Goal: Information Seeking & Learning: Learn about a topic

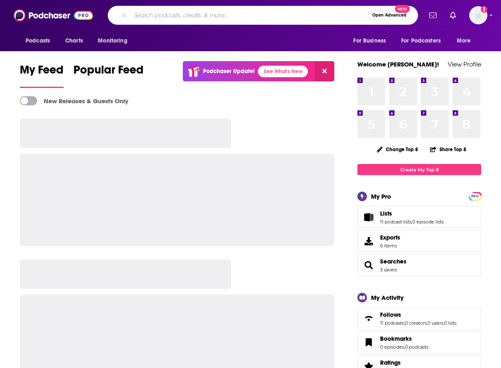
click at [222, 11] on input "Search podcasts, credits, & more..." at bounding box center [249, 15] width 238 height 13
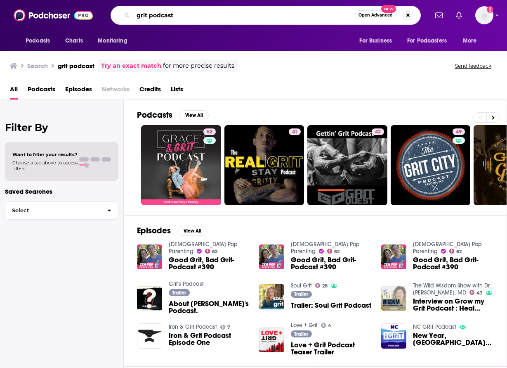
drag, startPoint x: 174, startPoint y: 19, endPoint x: 152, endPoint y: 18, distance: 21.5
click at [152, 18] on input "grit podcast" at bounding box center [244, 15] width 222 height 13
type input "grit"
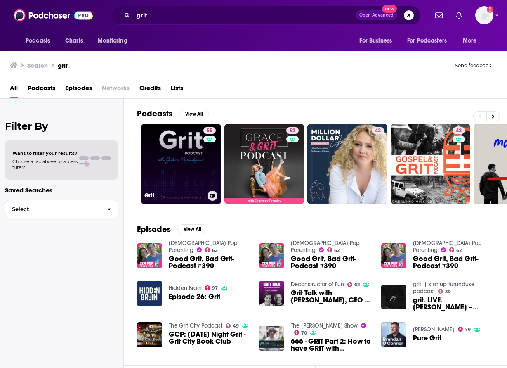
click at [186, 154] on link "55 Grit" at bounding box center [181, 164] width 80 height 80
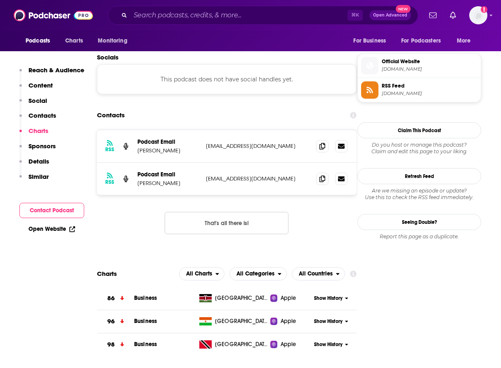
scroll to position [703, 0]
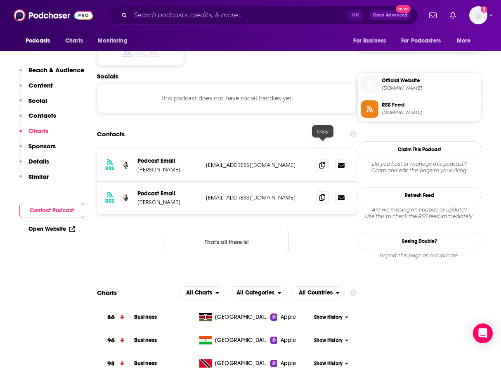
click at [321, 194] on icon at bounding box center [322, 197] width 6 height 7
click at [318, 191] on span at bounding box center [322, 197] width 12 height 12
click at [253, 27] on div "Podcasts Charts Monitoring ⌘ K Open Advanced New For Business For Podcasters Mo…" at bounding box center [250, 15] width 501 height 31
click at [253, 8] on div "⌘ K Open Advanced New" at bounding box center [263, 15] width 310 height 19
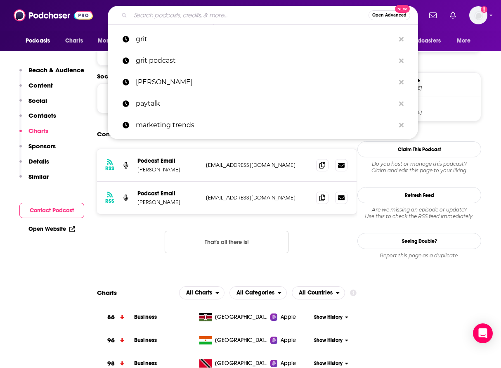
click at [251, 11] on input "Search podcasts, credits, & more..." at bounding box center [249, 15] width 238 height 13
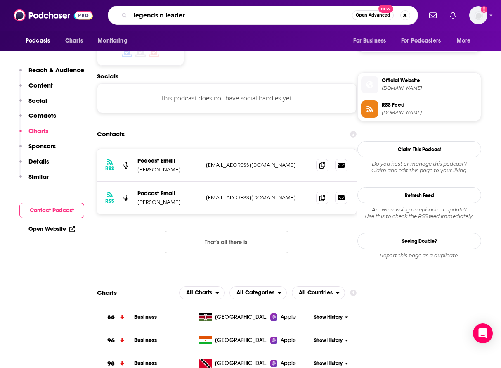
type input "legends n leaders"
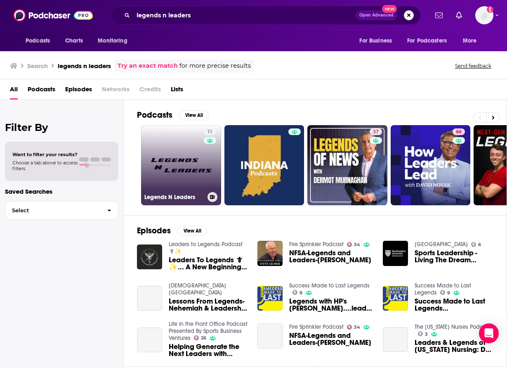
click at [183, 181] on link "11 Legends N Leaders" at bounding box center [181, 165] width 80 height 80
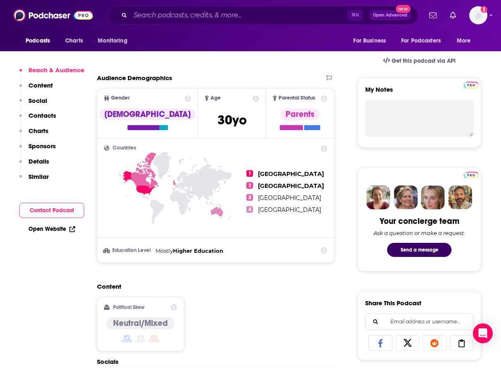
scroll to position [540, 0]
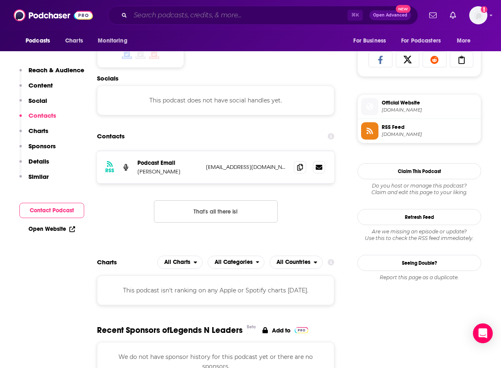
click at [224, 10] on input "Search podcasts, credits, & more..." at bounding box center [238, 15] width 217 height 13
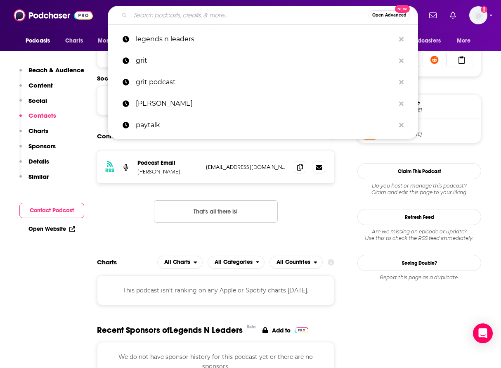
type input "o"
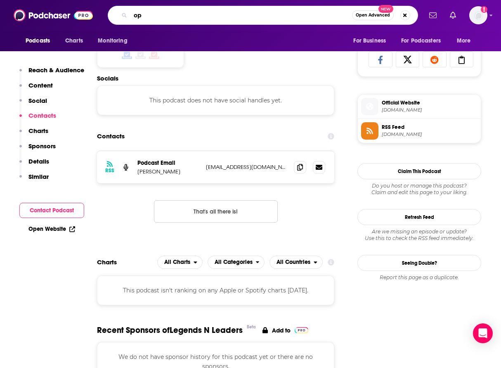
type input "o"
type input "pioneers of ai"
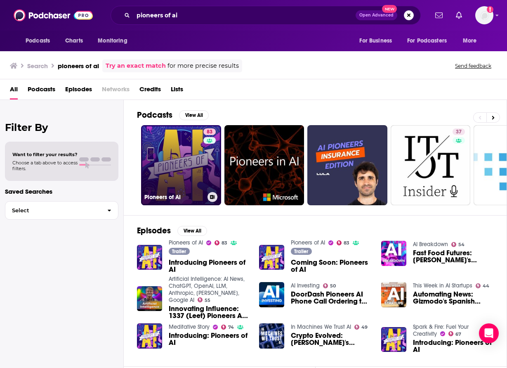
click at [194, 165] on link "83 Pioneers of AI" at bounding box center [181, 165] width 80 height 80
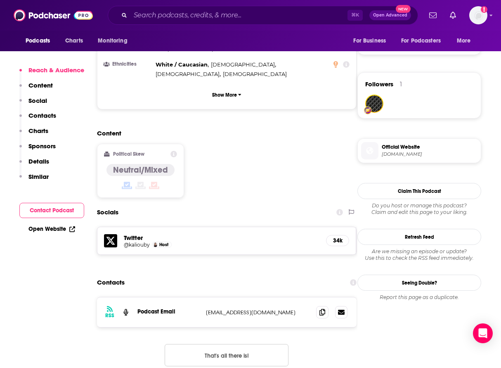
scroll to position [562, 0]
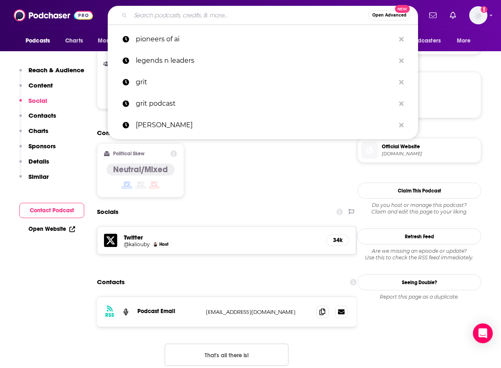
click at [260, 11] on input "Search podcasts, credits, & more..." at bounding box center [249, 15] width 238 height 13
paste input "The Knowledge Project"
type input "The Knowledge Project"
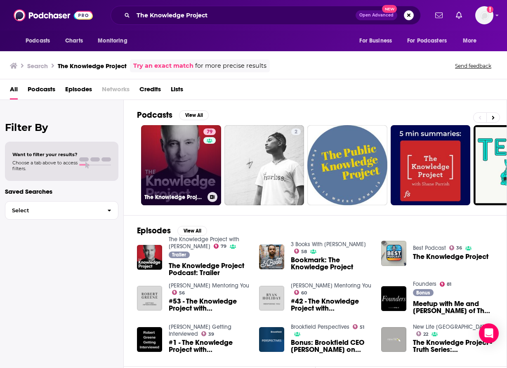
click at [184, 172] on link "79 The Knowledge Project with [PERSON_NAME]" at bounding box center [181, 165] width 80 height 80
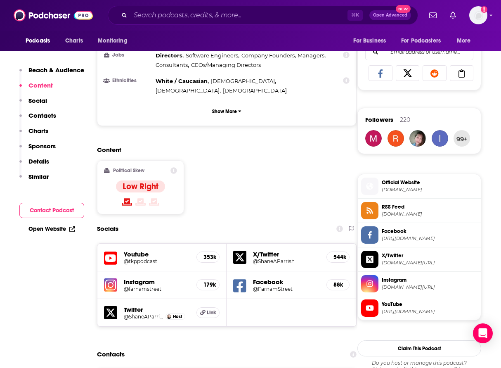
scroll to position [651, 0]
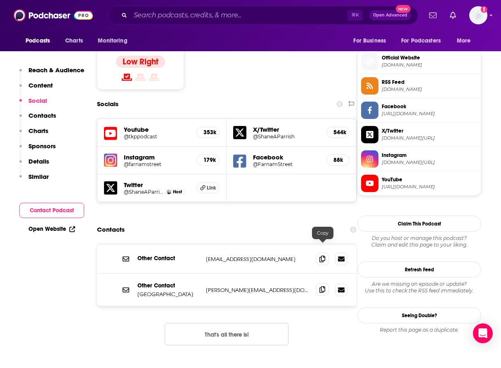
click at [323, 286] on icon at bounding box center [322, 289] width 6 height 7
click at [237, 12] on input "Search podcasts, credits, & more..." at bounding box center [238, 15] width 217 height 13
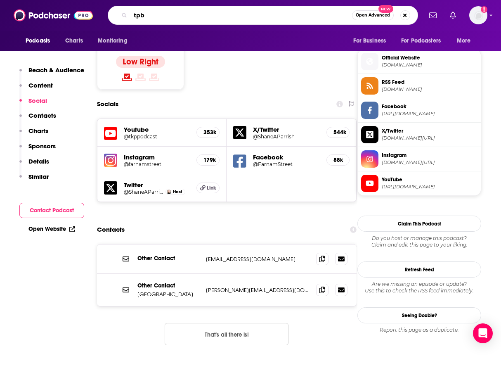
type input "tpbn"
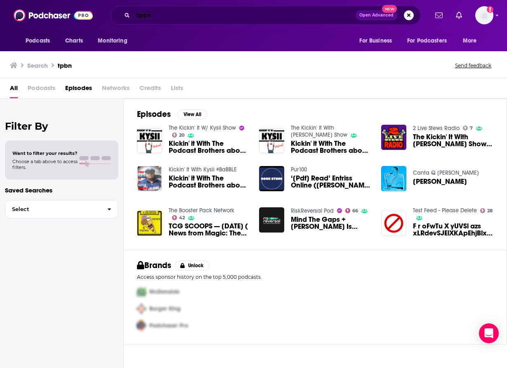
click at [189, 13] on input "tpbn" at bounding box center [244, 15] width 222 height 13
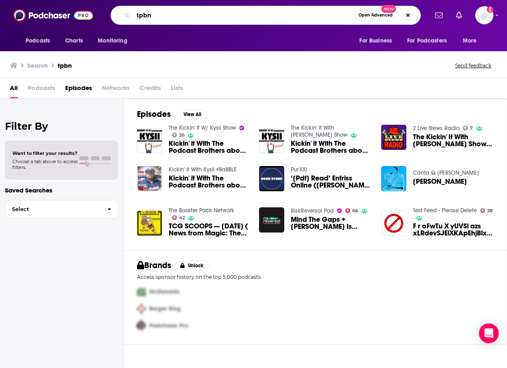
click at [189, 13] on input "tpbn" at bounding box center [244, 15] width 222 height 13
type input "the information tv"
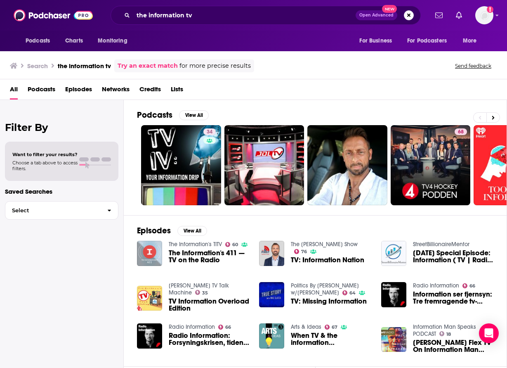
click at [196, 244] on link "The Information's TITV" at bounding box center [195, 244] width 53 height 7
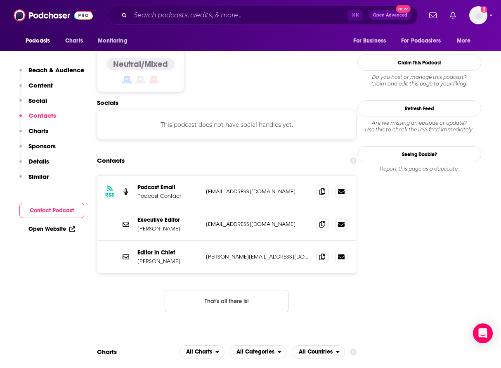
scroll to position [651, 0]
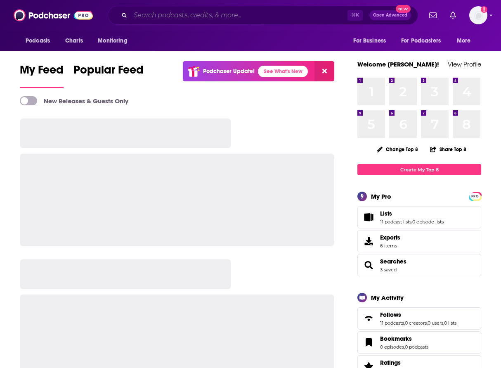
click at [147, 14] on input "Search podcasts, credits, & more..." at bounding box center [238, 15] width 217 height 13
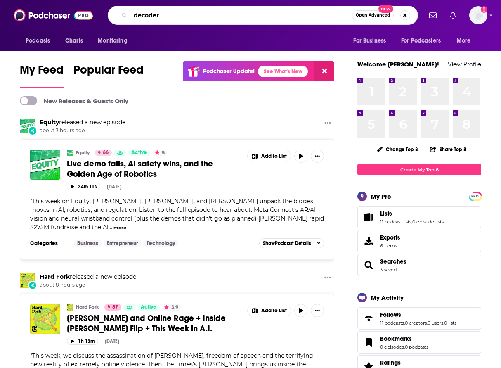
type input "decoder"
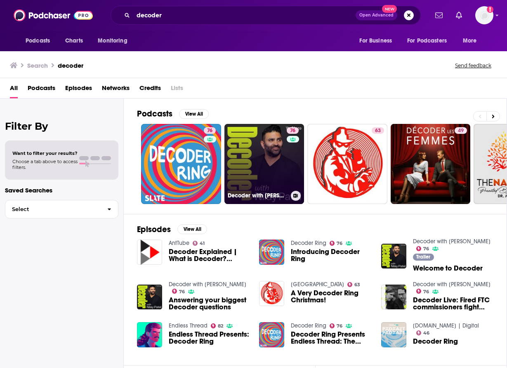
click at [257, 157] on link "76 Decoder with Nilay Patel" at bounding box center [264, 164] width 80 height 80
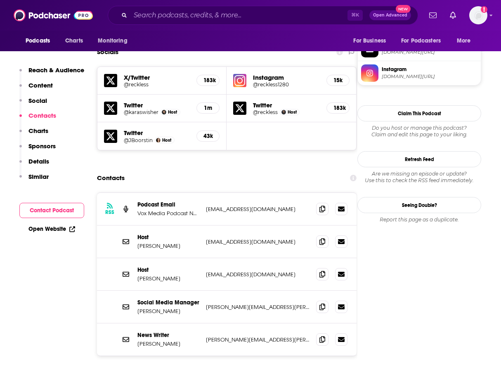
scroll to position [757, 0]
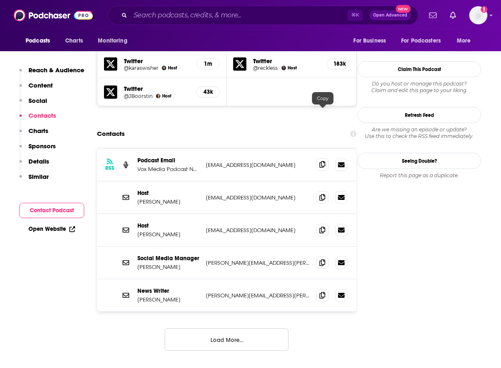
click at [319, 161] on icon at bounding box center [322, 164] width 6 height 7
